Goal: Find specific page/section: Find specific page/section

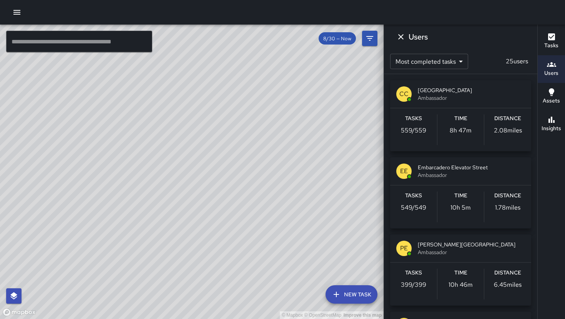
scroll to position [544, 0]
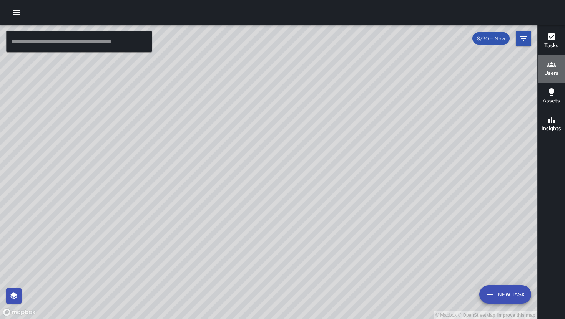
click at [547, 72] on h6 "Users" at bounding box center [551, 73] width 14 height 8
